Goal: Task Accomplishment & Management: Manage account settings

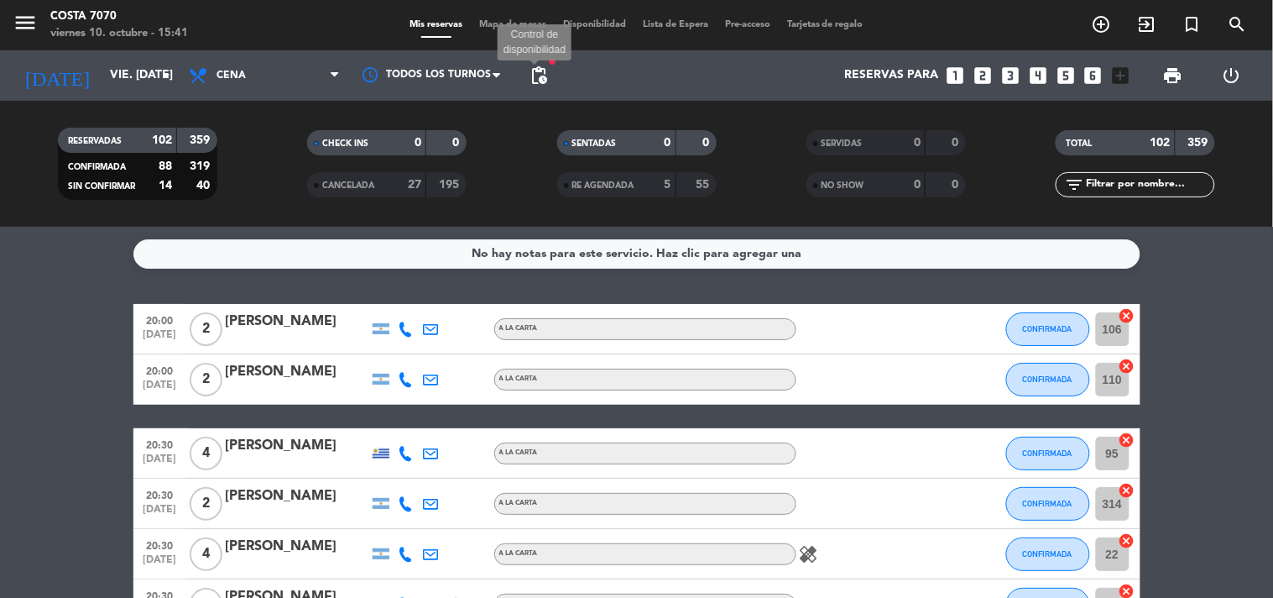
click at [536, 71] on span "pending_actions" at bounding box center [539, 75] width 20 height 20
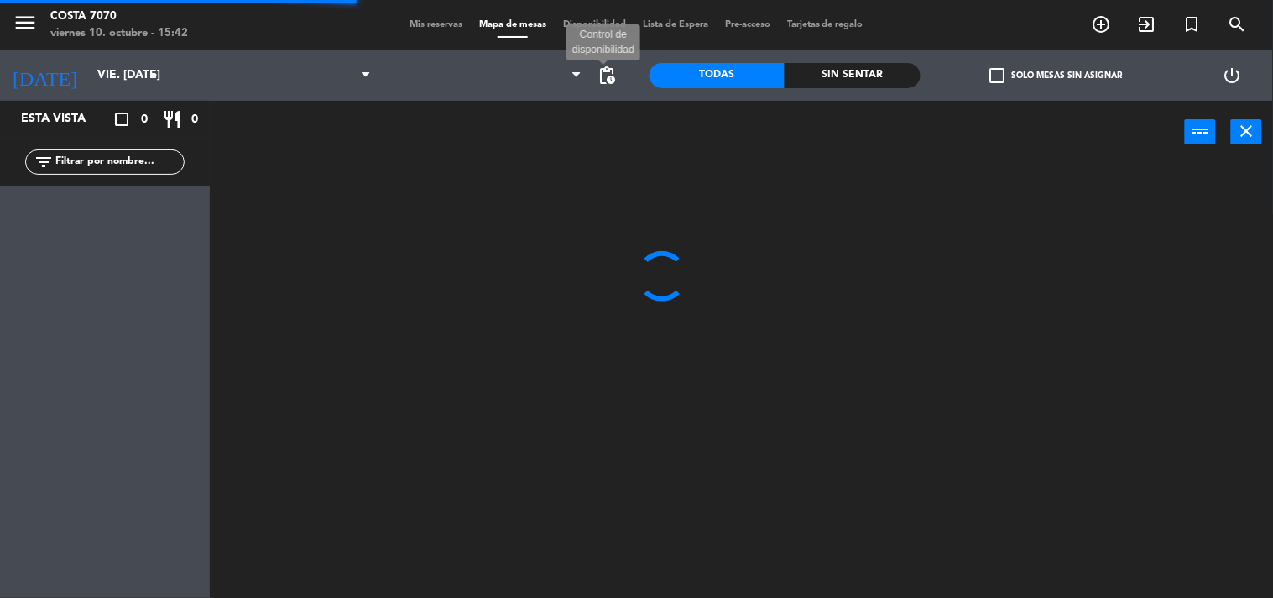
click at [606, 80] on span "pending_actions" at bounding box center [608, 75] width 20 height 20
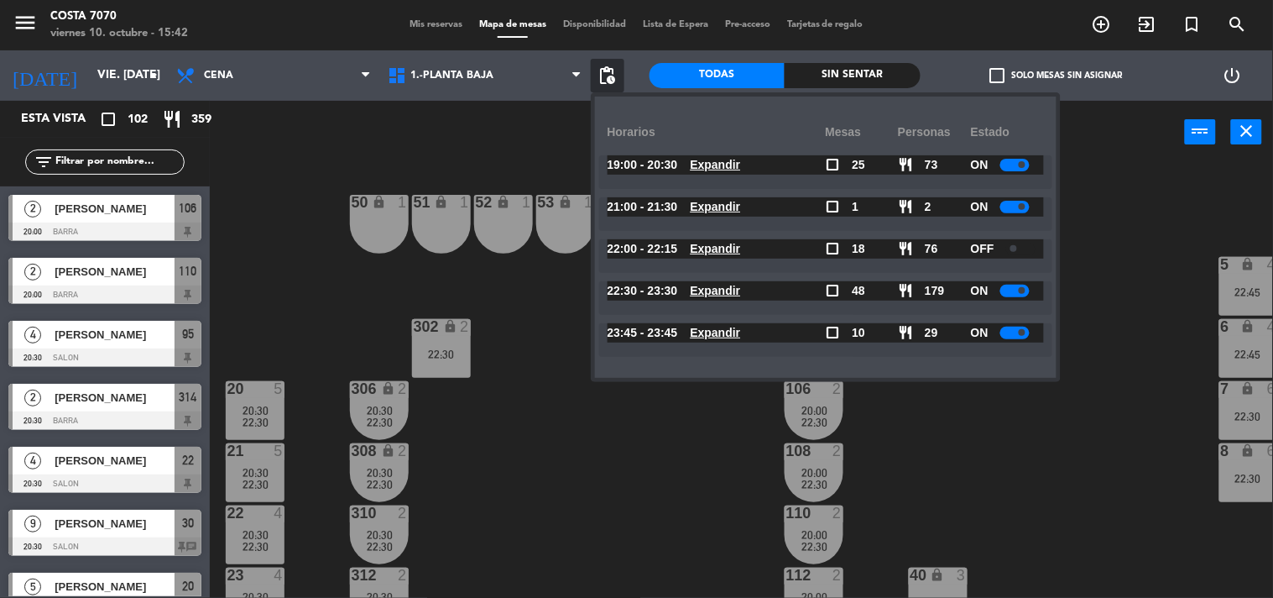
click at [267, 263] on div "50 lock 1 51 lock 1 52 lock 1 53 lock 1 54 lock 1 55 lock 1 56 lock 1 80 4 22:3…" at bounding box center [747, 382] width 1051 height 434
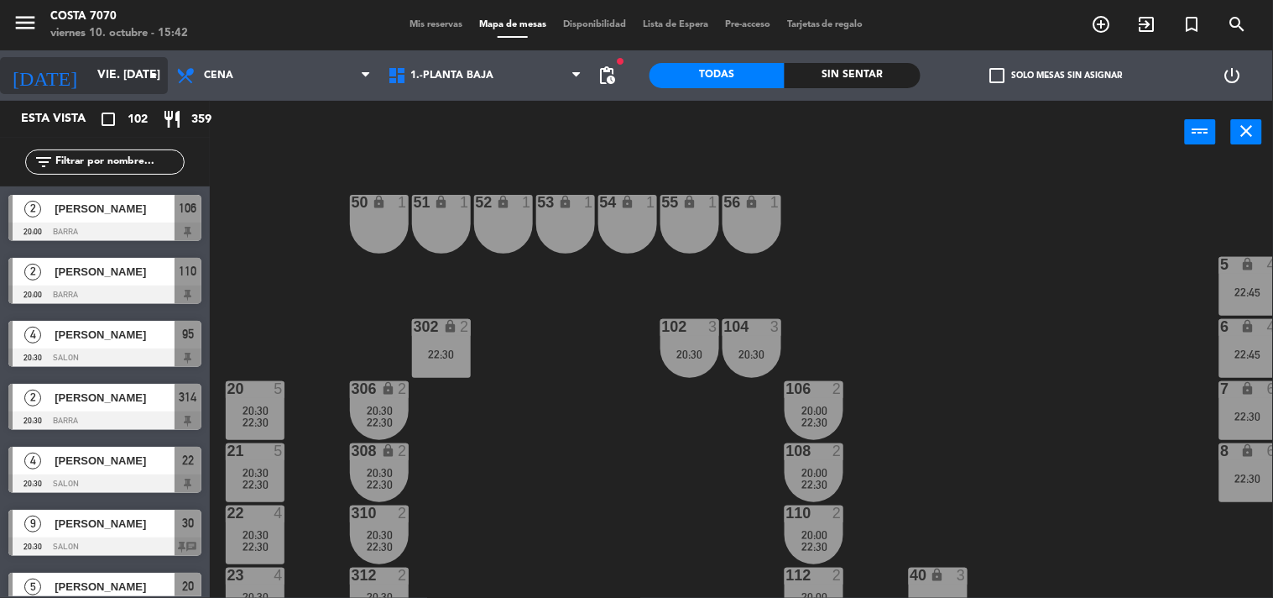
click at [101, 71] on input "vie. [DATE]" at bounding box center [168, 75] width 159 height 30
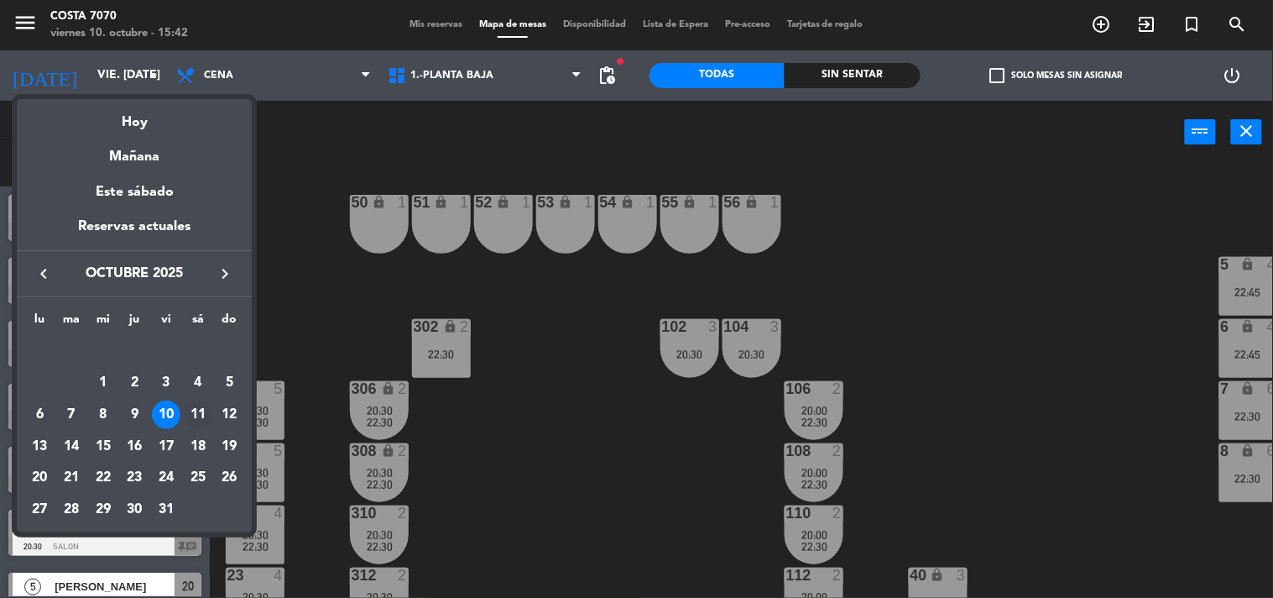
click at [202, 417] on div "11" at bounding box center [198, 414] width 29 height 29
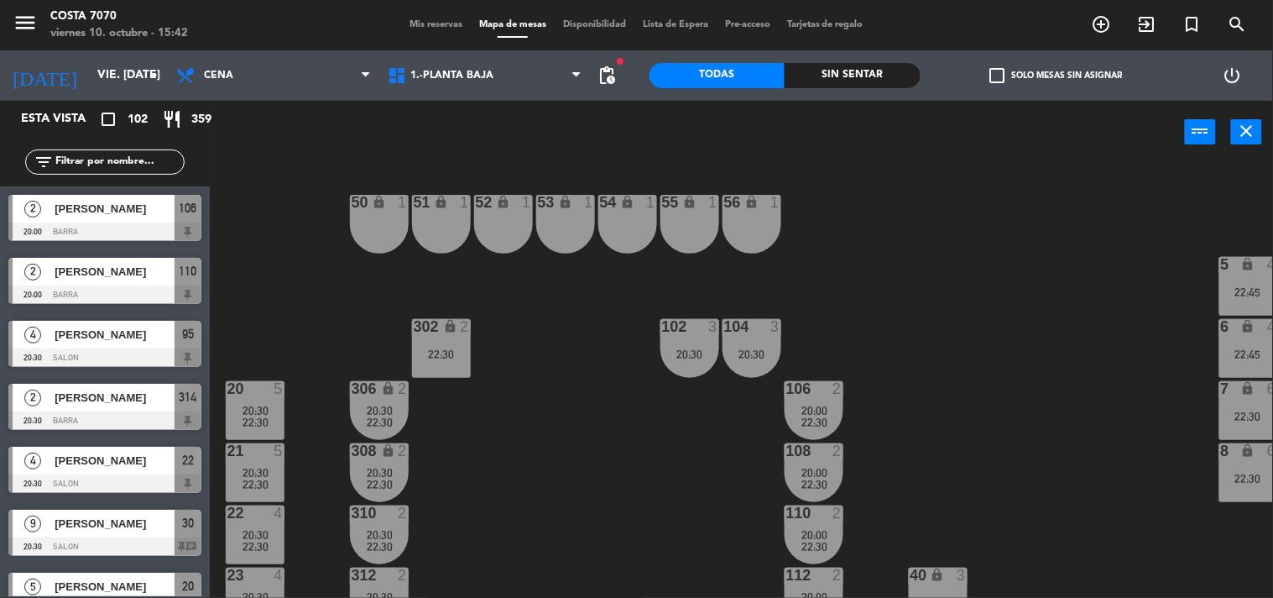
type input "sáb. [DATE]"
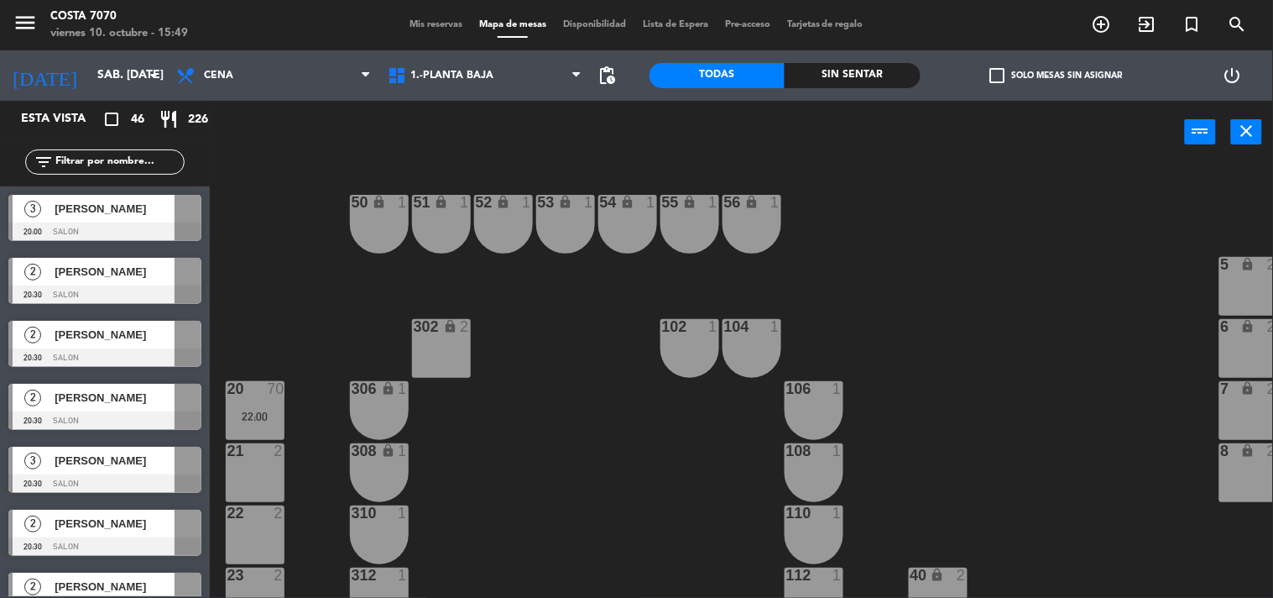
click at [401, 22] on span "Mis reservas" at bounding box center [436, 24] width 70 height 9
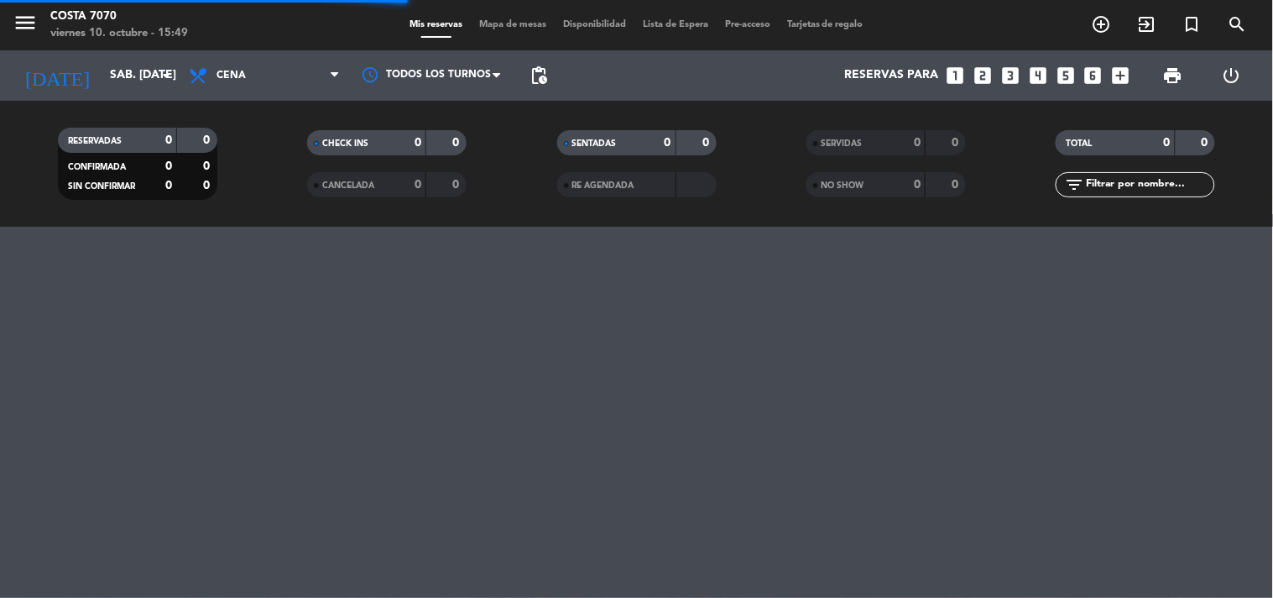
click at [1159, 174] on div "filter_list" at bounding box center [1135, 184] width 159 height 25
click at [1184, 186] on input "text" at bounding box center [1150, 184] width 130 height 18
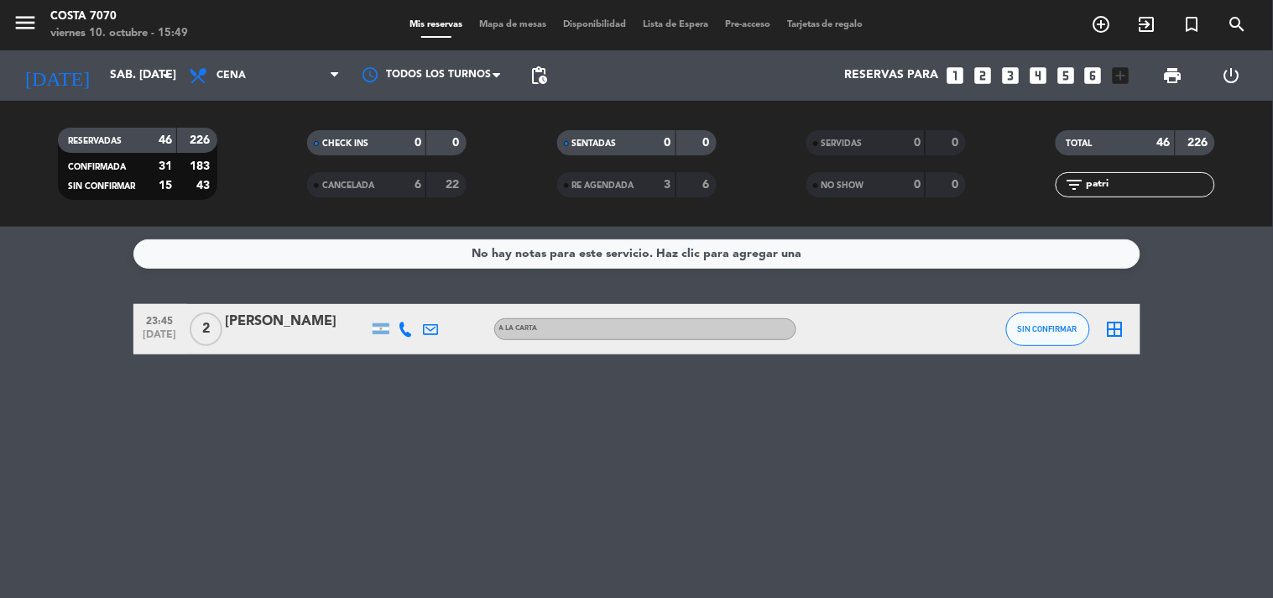
type input "patri"
click at [1055, 339] on button "SIN CONFIRMAR" at bounding box center [1048, 329] width 84 height 34
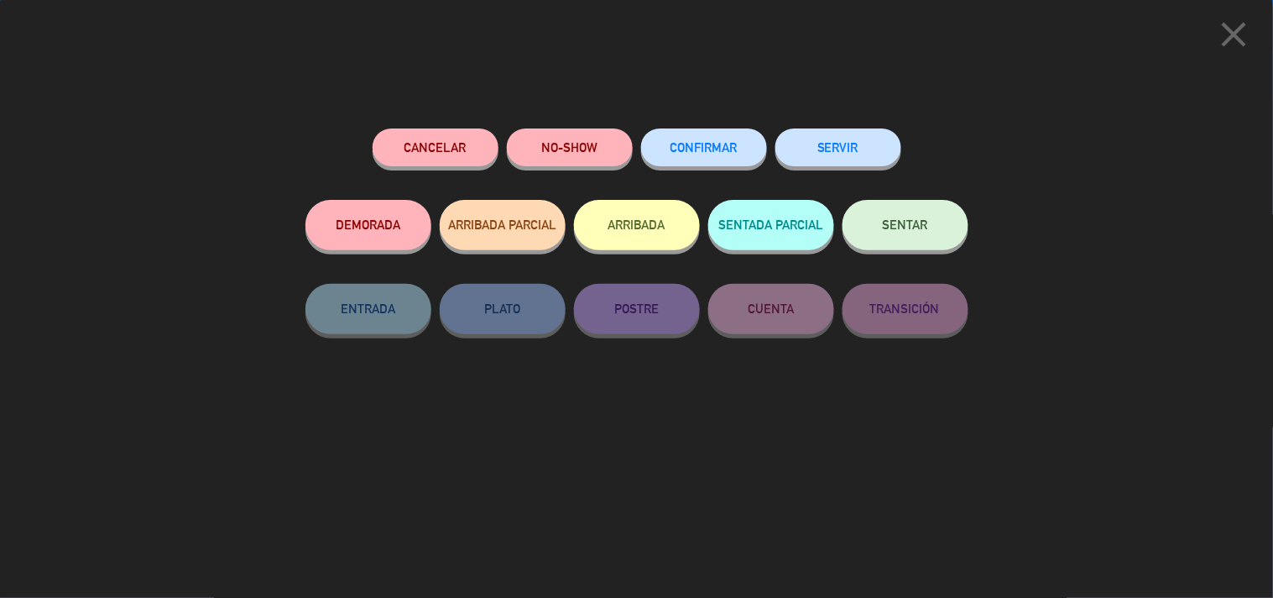
click at [738, 141] on span "CONFIRMAR" at bounding box center [704, 147] width 67 height 14
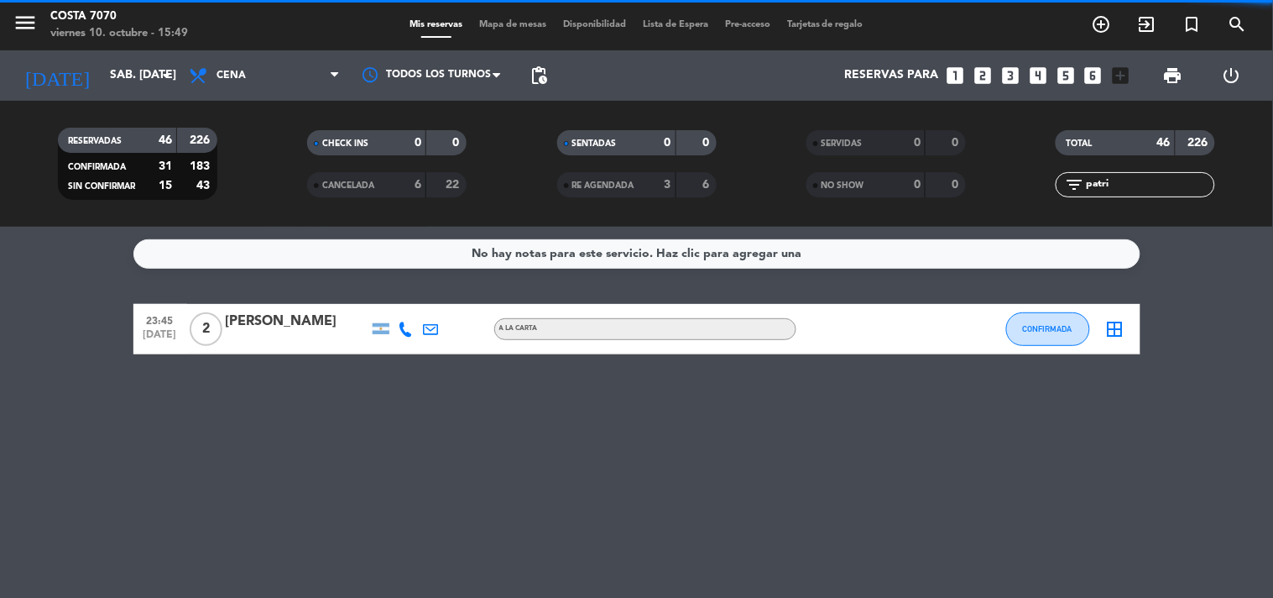
click at [1135, 180] on input "patri" at bounding box center [1150, 184] width 130 height 18
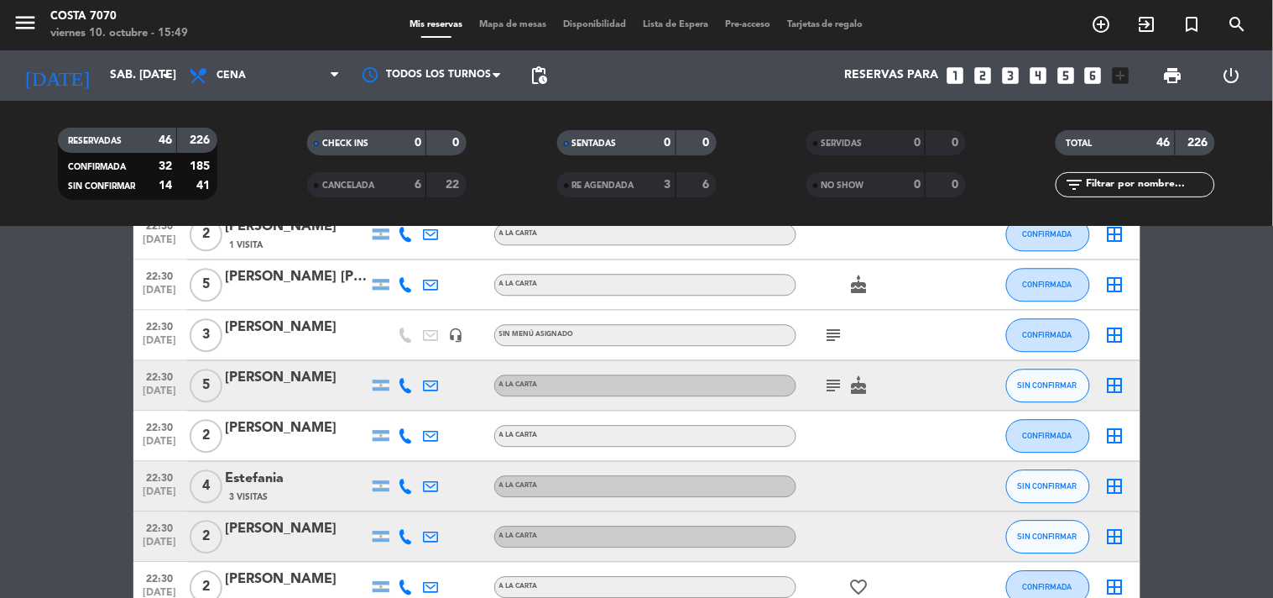
scroll to position [1212, 0]
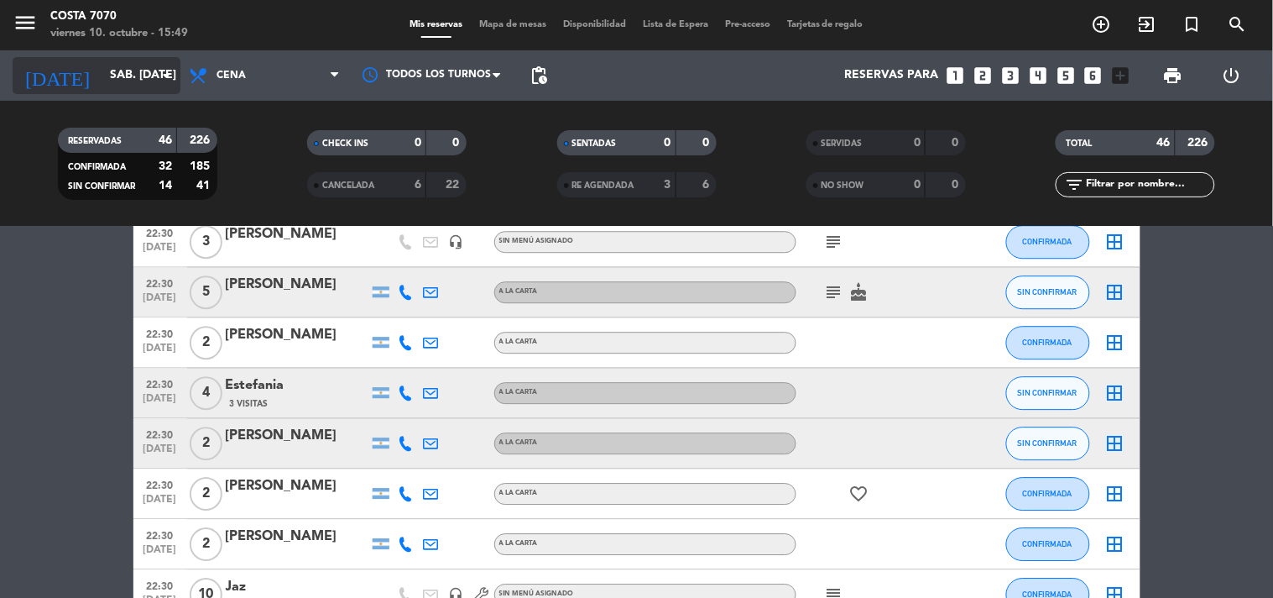
click at [139, 76] on input "sáb. [DATE]" at bounding box center [181, 75] width 159 height 30
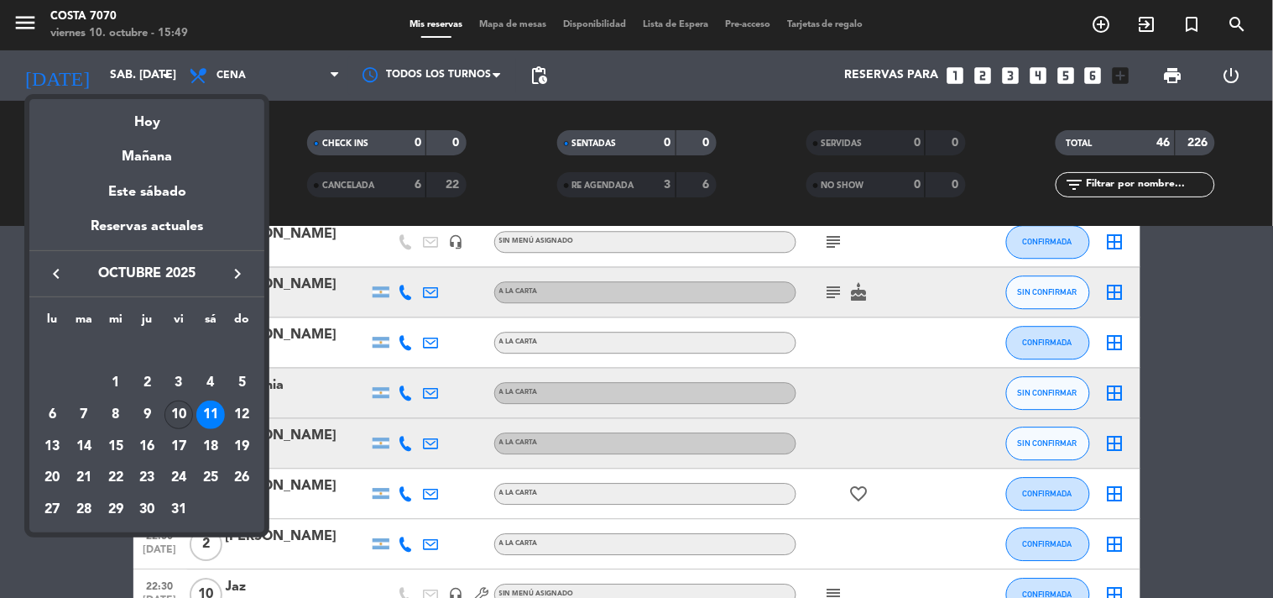
click at [178, 409] on div "10" at bounding box center [179, 414] width 29 height 29
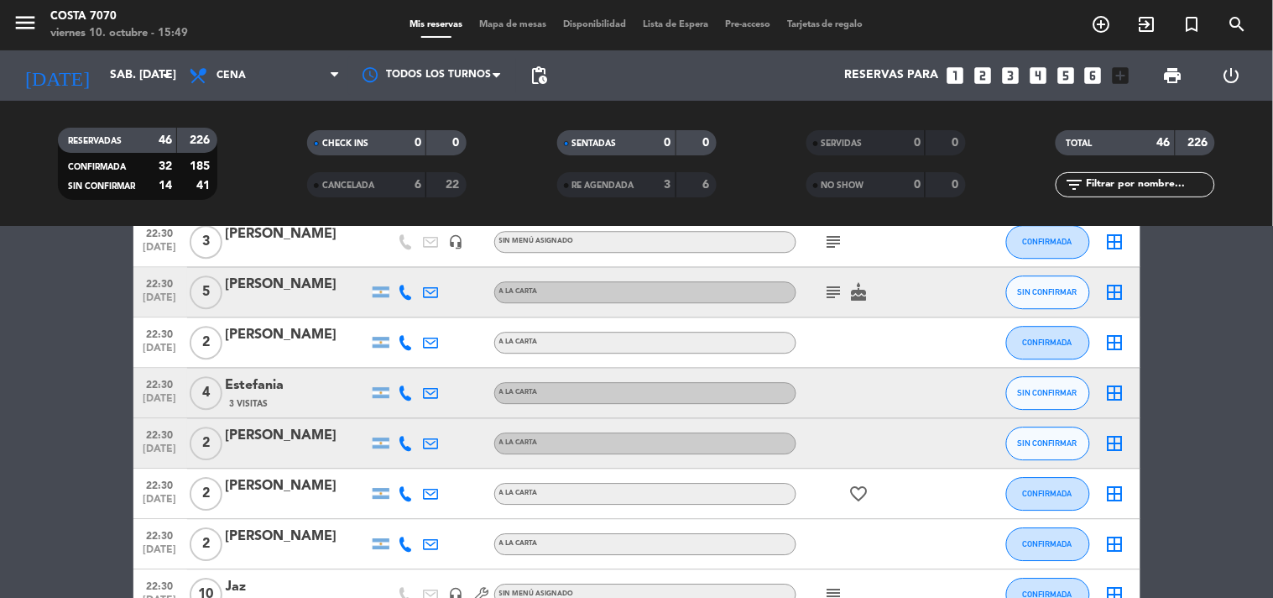
type input "vie. [DATE]"
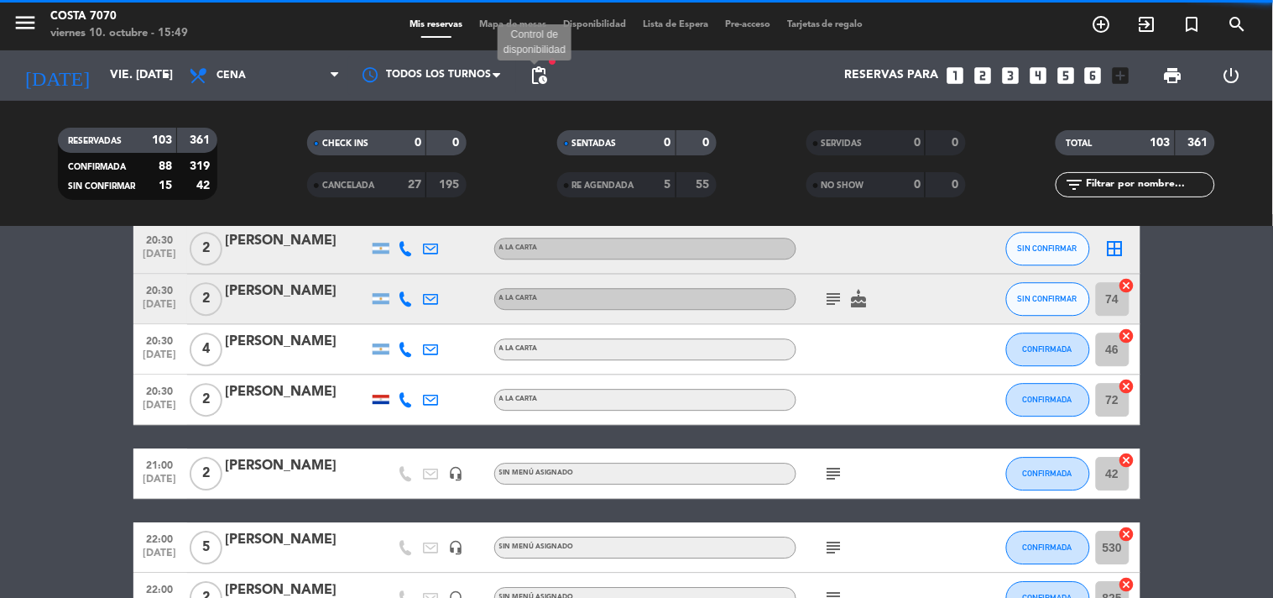
click at [544, 70] on span "pending_actions" at bounding box center [539, 75] width 20 height 20
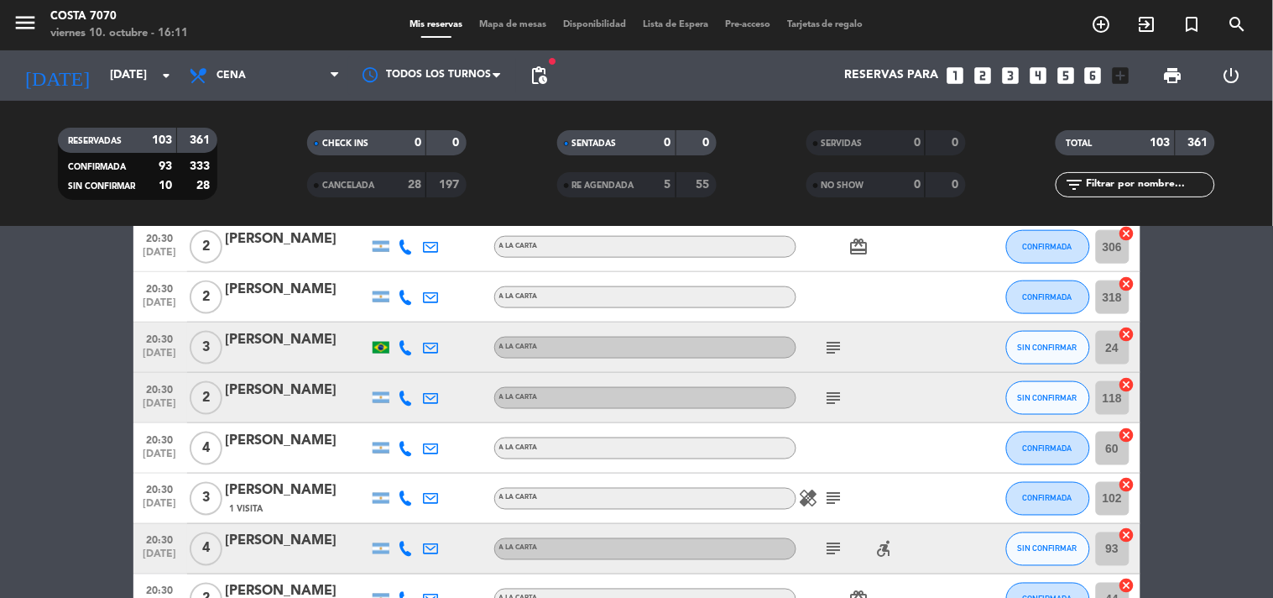
scroll to position [745, 0]
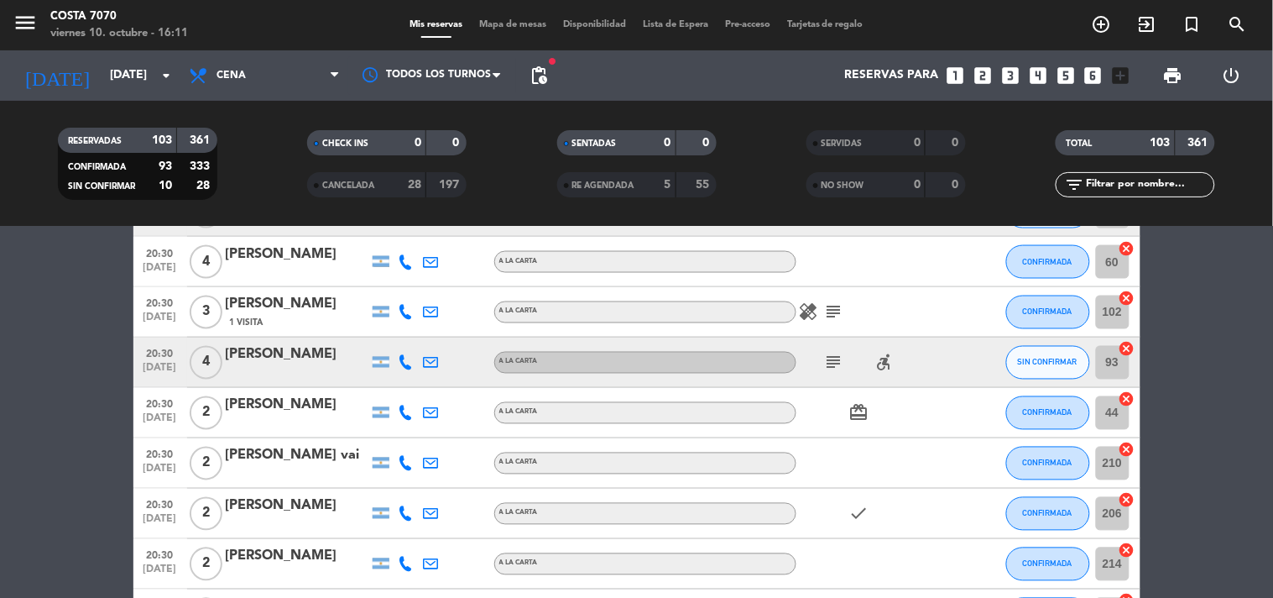
click at [836, 364] on icon "subject" at bounding box center [834, 363] width 20 height 20
click at [296, 379] on div at bounding box center [297, 373] width 143 height 13
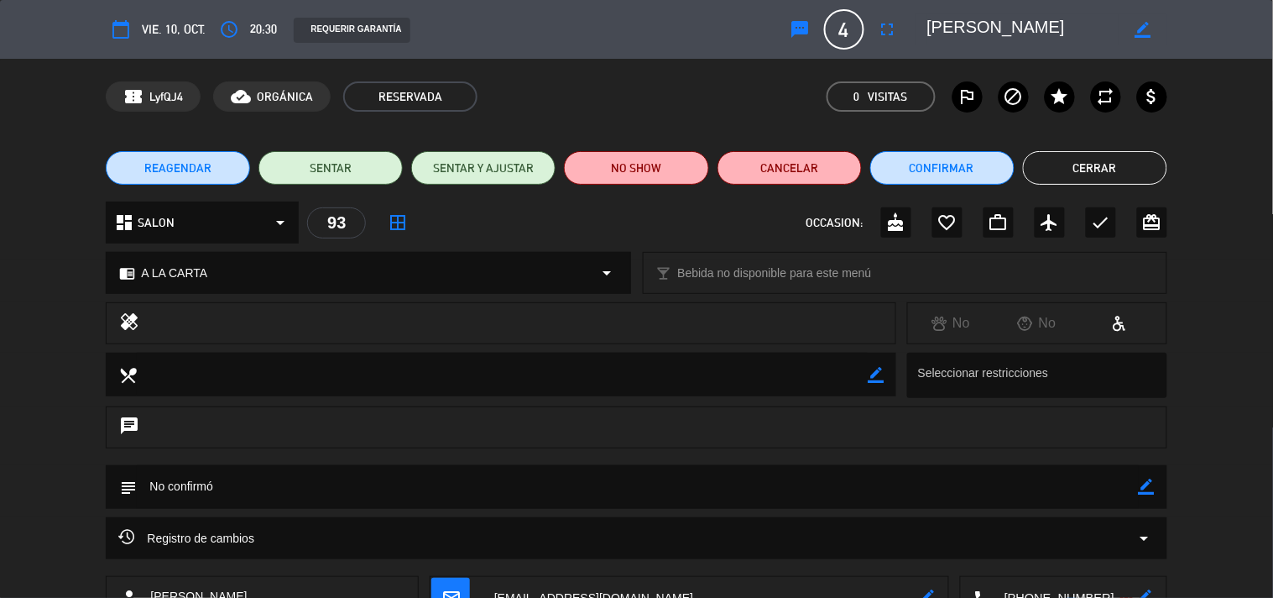
click at [1146, 484] on icon "border_color" at bounding box center [1147, 486] width 16 height 16
click at [1122, 489] on textarea at bounding box center [637, 486] width 1001 height 43
type textarea "No confirmó - Accesibilidad"
click at [1142, 480] on icon at bounding box center [1147, 486] width 16 height 16
click at [1095, 165] on button "Cerrar" at bounding box center [1095, 168] width 144 height 34
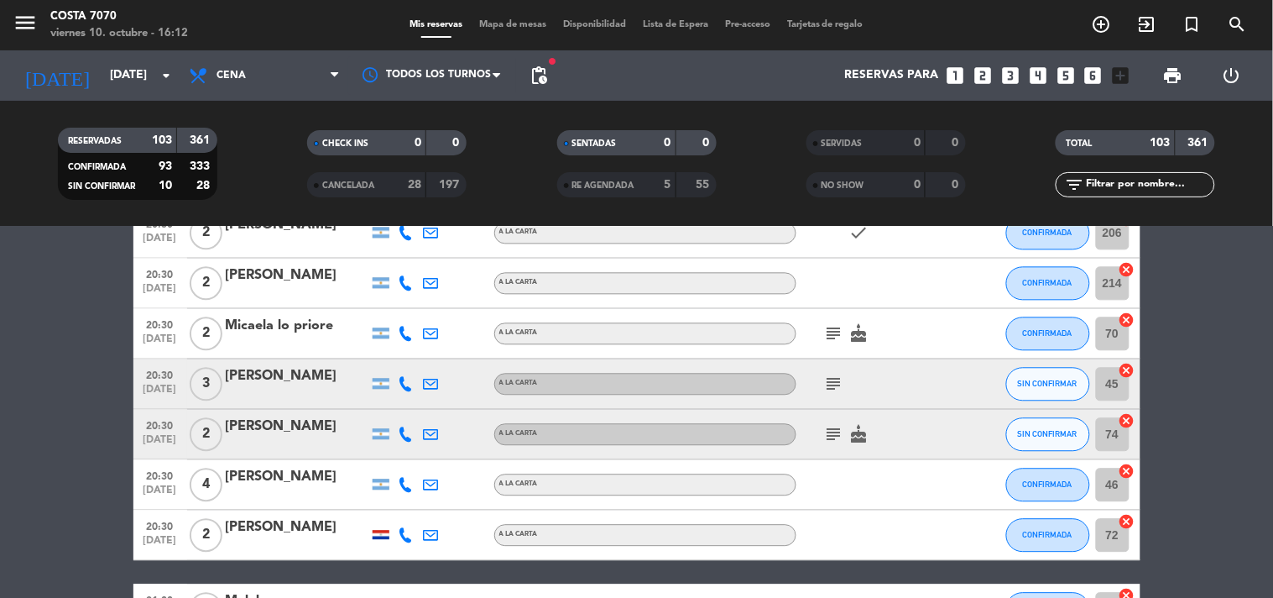
scroll to position [1119, 0]
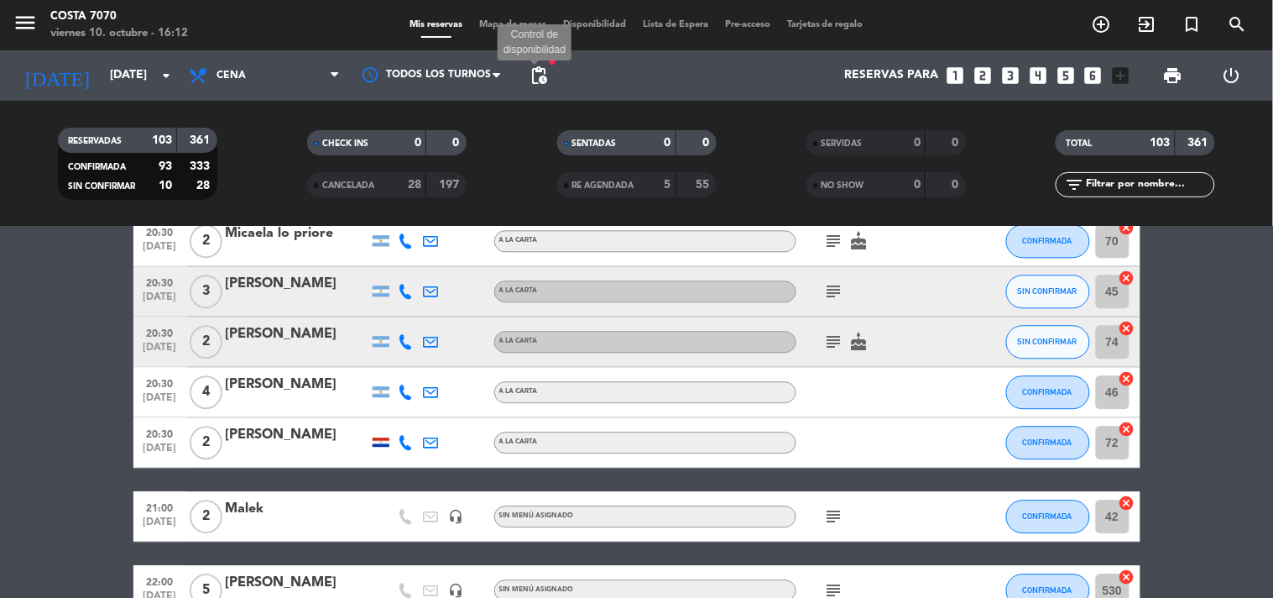
click at [535, 84] on span "pending_actions" at bounding box center [539, 75] width 20 height 20
